Goal: Navigation & Orientation: Understand site structure

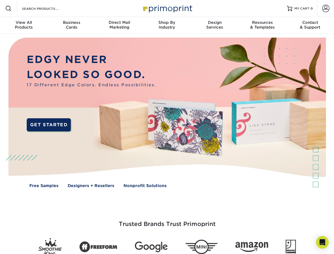
click at [167, 127] on img at bounding box center [167, 116] width 331 height 165
click at [8, 8] on span at bounding box center [8, 8] width 6 height 6
click at [326, 8] on span at bounding box center [325, 8] width 7 height 7
click at [24, 25] on div "View All Products" at bounding box center [24, 25] width 48 height 10
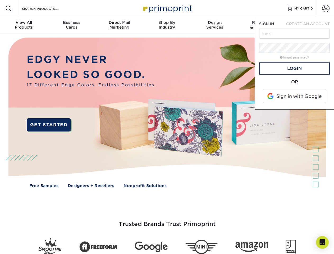
click at [71, 25] on div "Business Cards" at bounding box center [72, 25] width 48 height 10
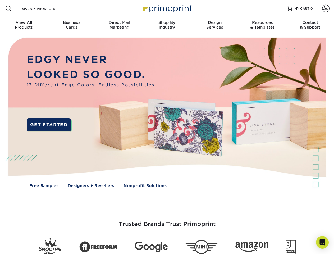
click at [119, 25] on div "Direct Mail Marketing" at bounding box center [119, 25] width 48 height 10
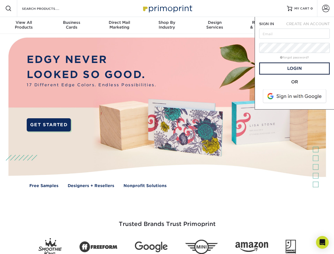
click at [167, 25] on div "Shop By Industry" at bounding box center [167, 25] width 48 height 10
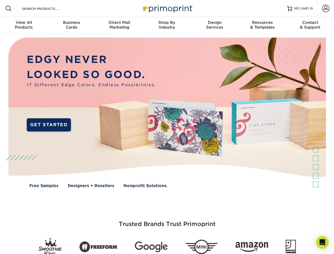
click at [215, 25] on div "Design Services" at bounding box center [215, 25] width 48 height 10
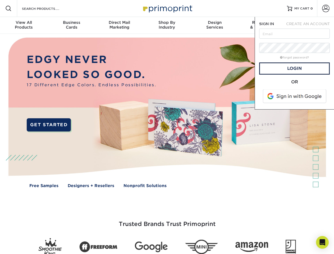
click at [262, 25] on span "SIGN IN" at bounding box center [266, 24] width 15 height 4
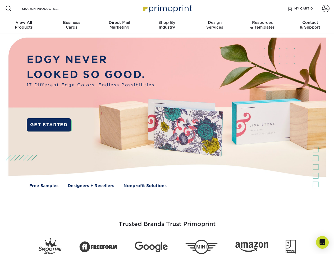
click at [310, 25] on div "Contact & Support" at bounding box center [310, 25] width 48 height 10
